Goal: Information Seeking & Learning: Learn about a topic

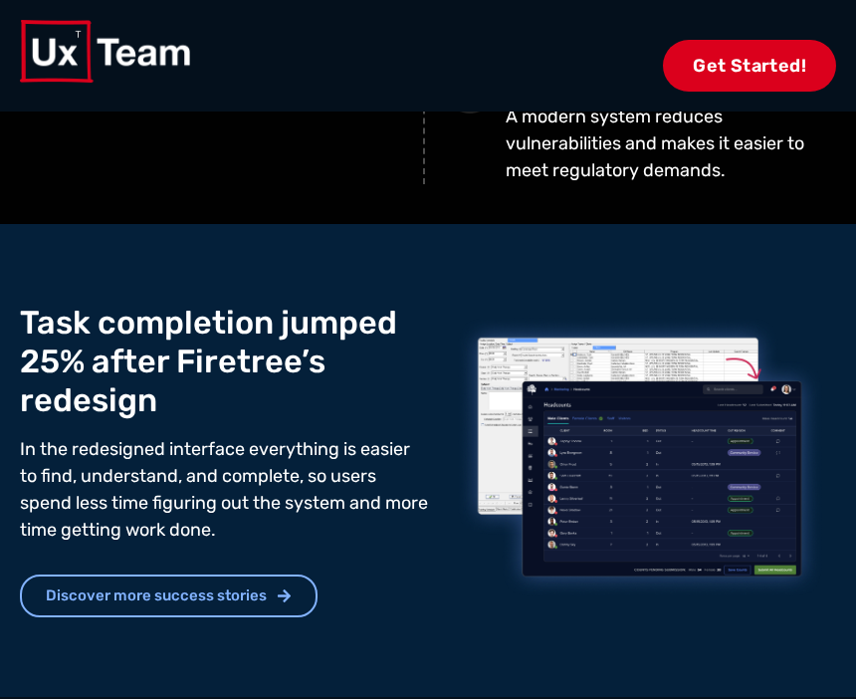
click at [795, 102] on div "Get Started!" at bounding box center [428, 56] width 817 height 112
click at [745, 41] on span "Get Started!" at bounding box center [749, 66] width 173 height 52
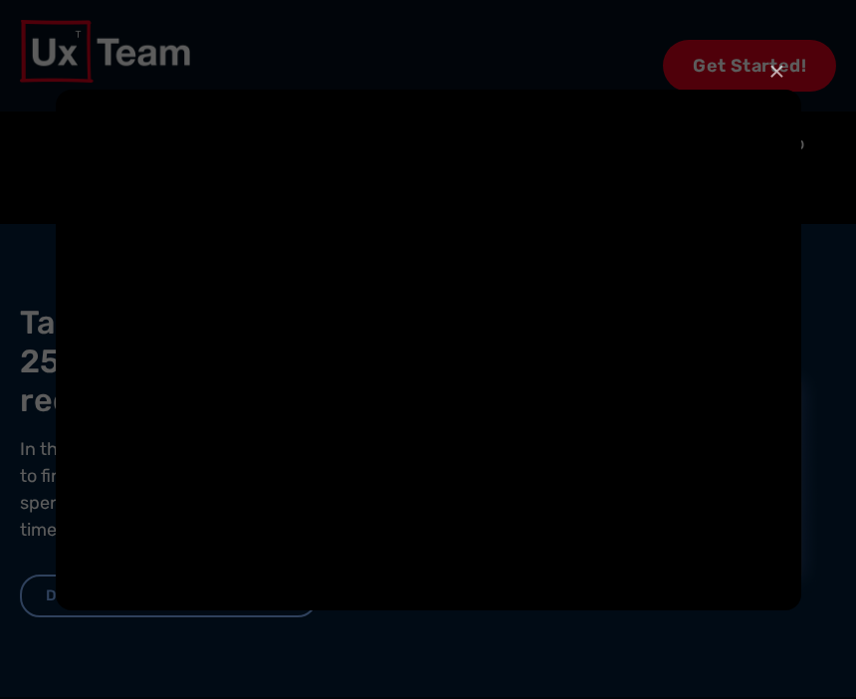
click at [753, 52] on div "× Loading..." at bounding box center [428, 349] width 856 height 699
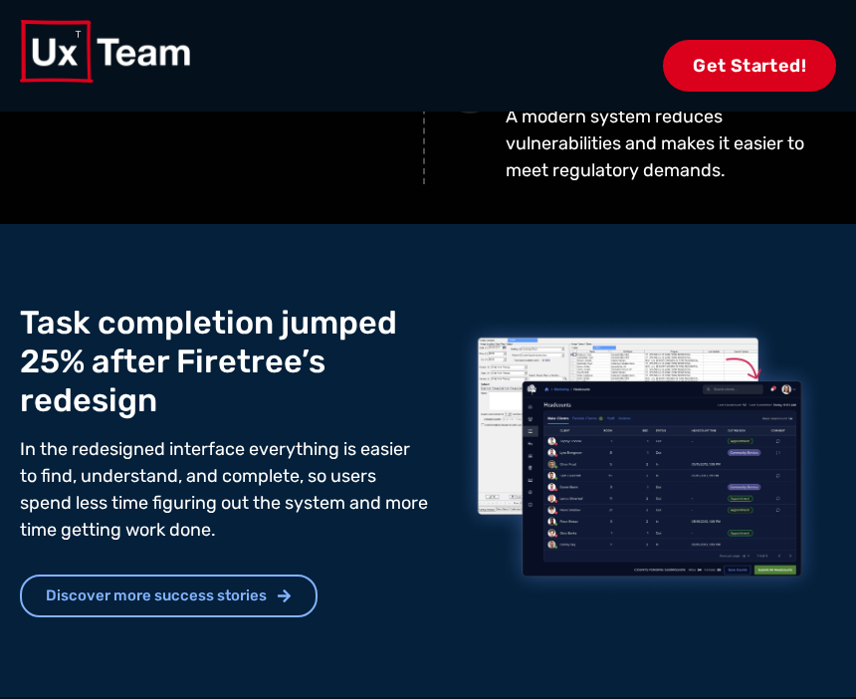
click at [757, 63] on span "Get Started!" at bounding box center [749, 66] width 173 height 52
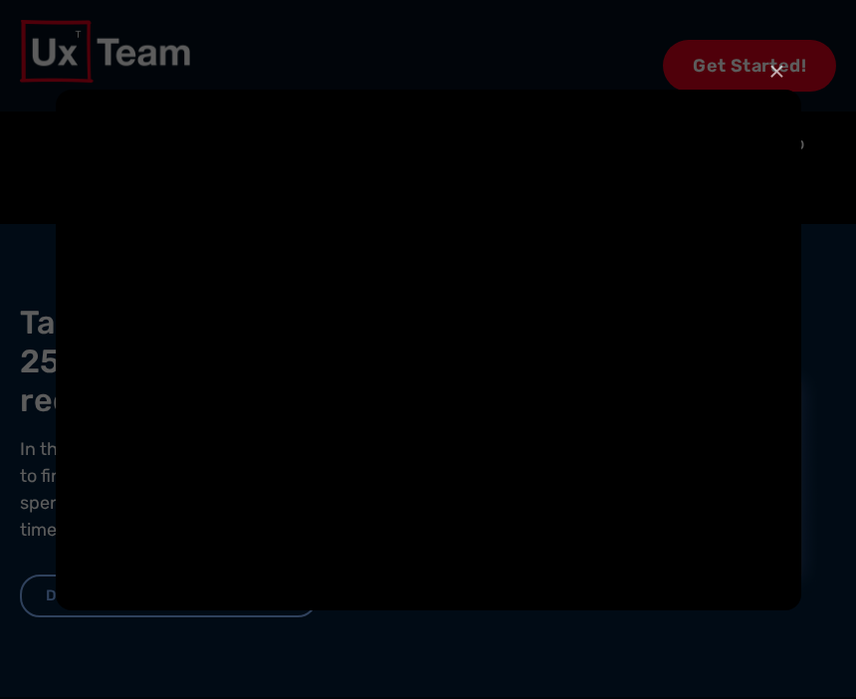
click at [727, 59] on div "× Loading..." at bounding box center [428, 349] width 856 height 699
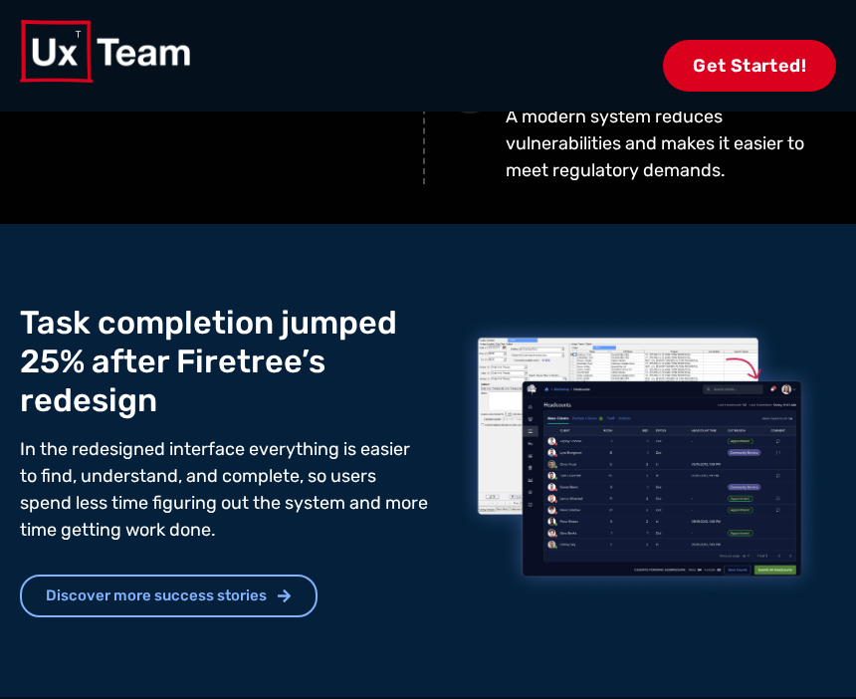
click at [667, 54] on span "Get Started!" at bounding box center [749, 66] width 173 height 52
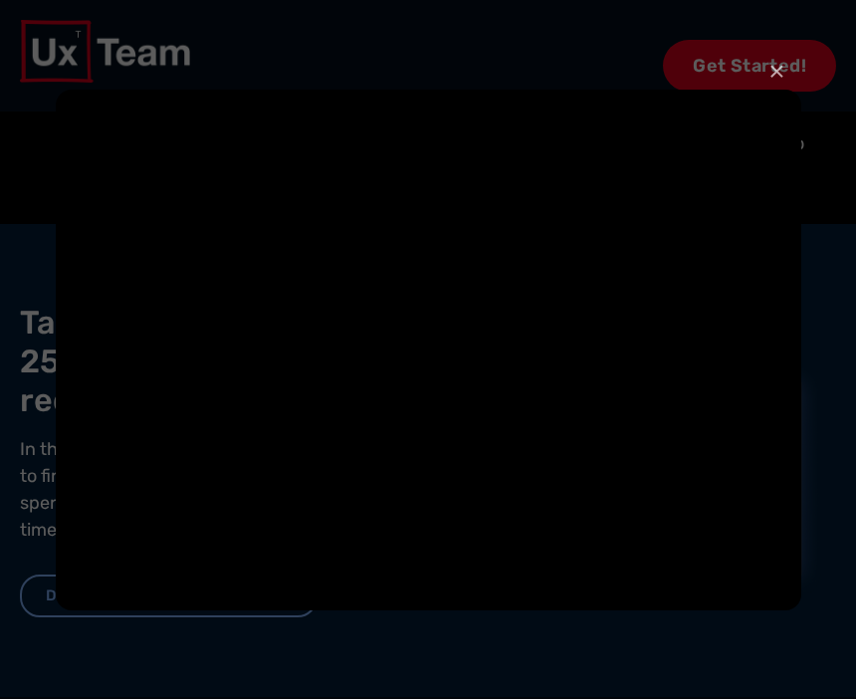
click at [784, 52] on button "×" at bounding box center [777, 72] width 16 height 44
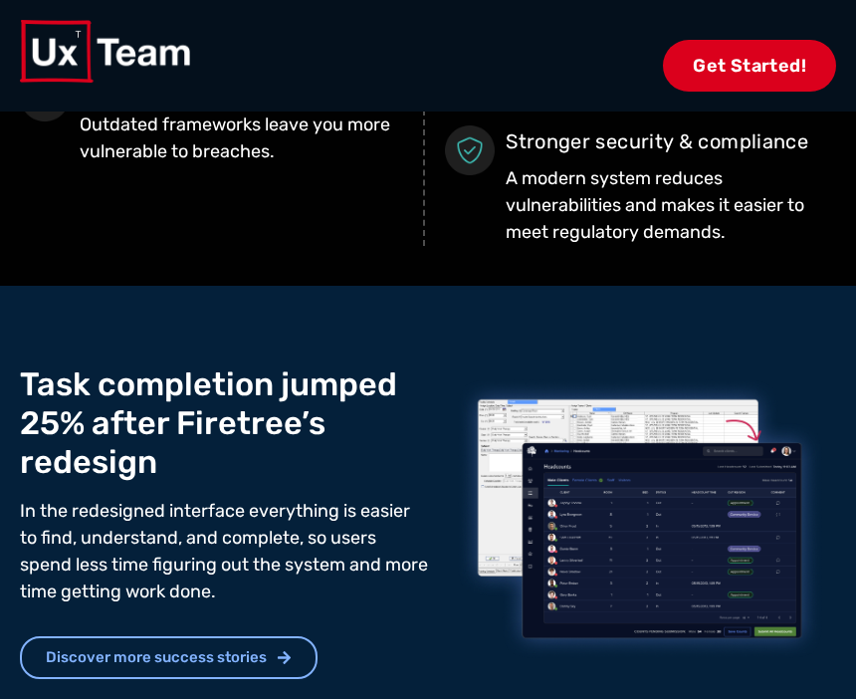
scroll to position [1636, 0]
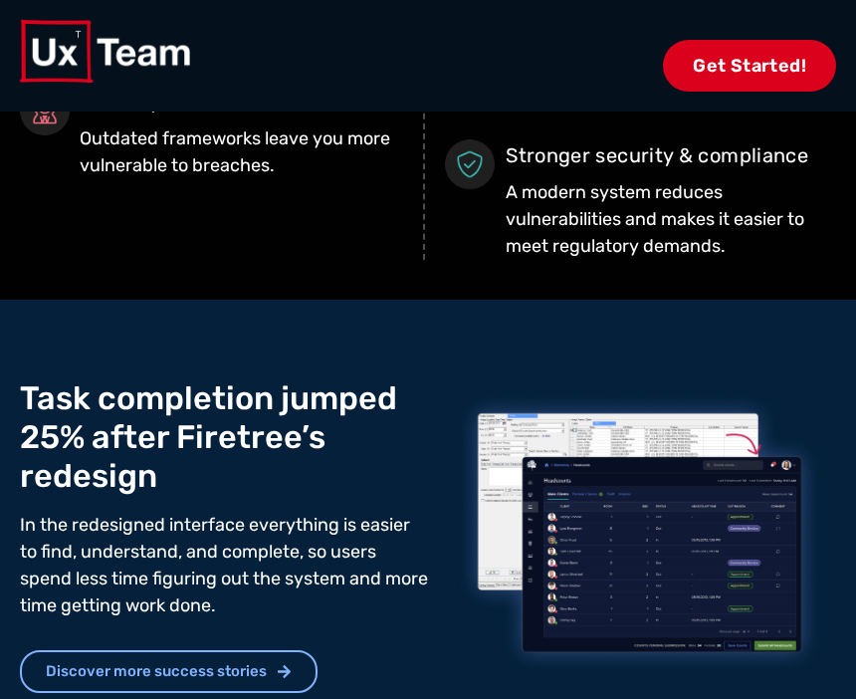
click at [744, 86] on span "Get Started!" at bounding box center [749, 66] width 173 height 52
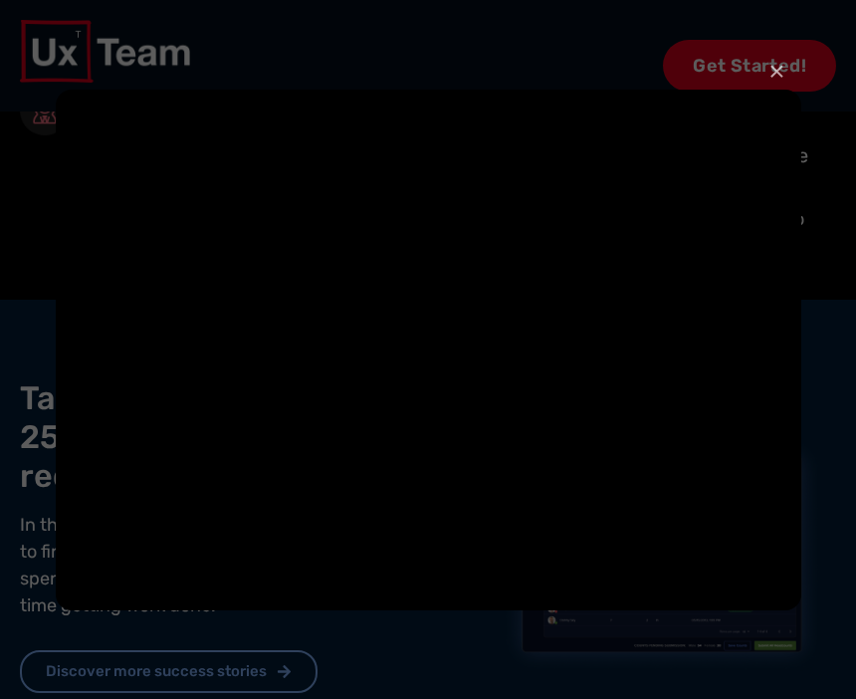
click at [479, 643] on div "× Loading..." at bounding box center [428, 349] width 856 height 699
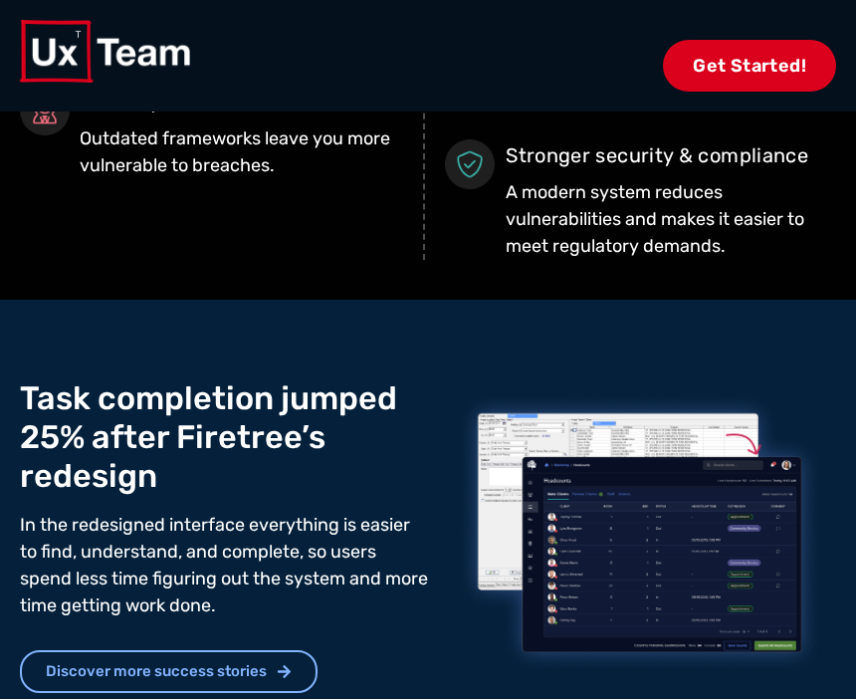
click at [769, 614] on img at bounding box center [640, 532] width 392 height 307
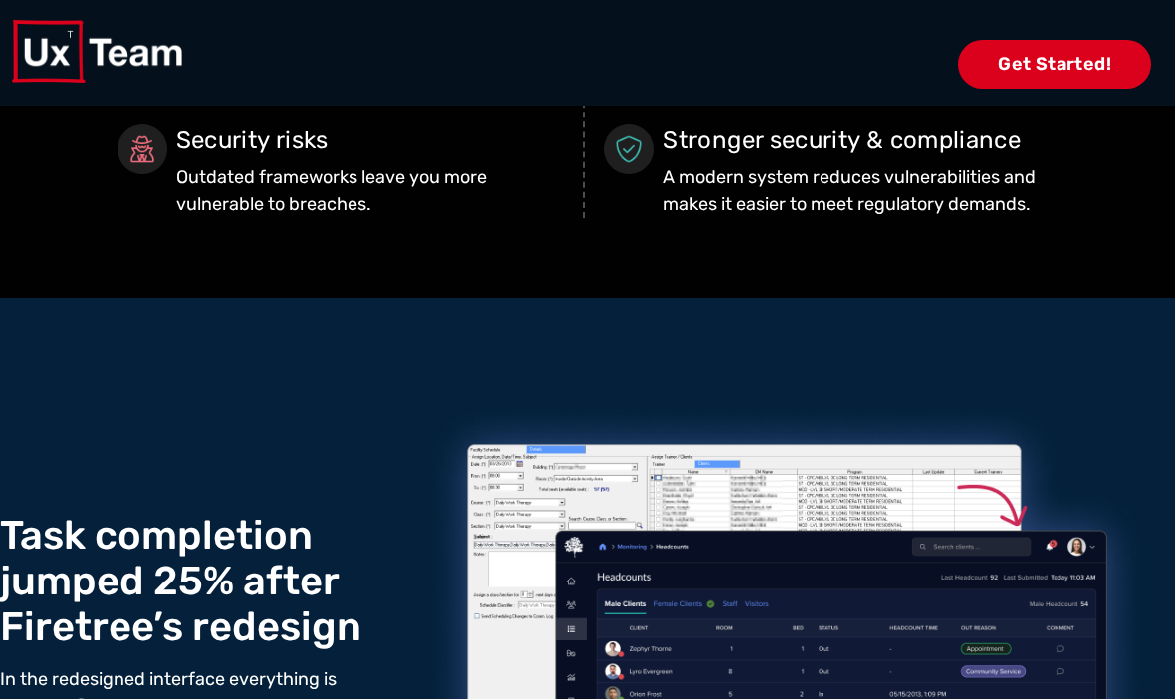
scroll to position [1672, 0]
